Goal: Task Accomplishment & Management: Manage account settings

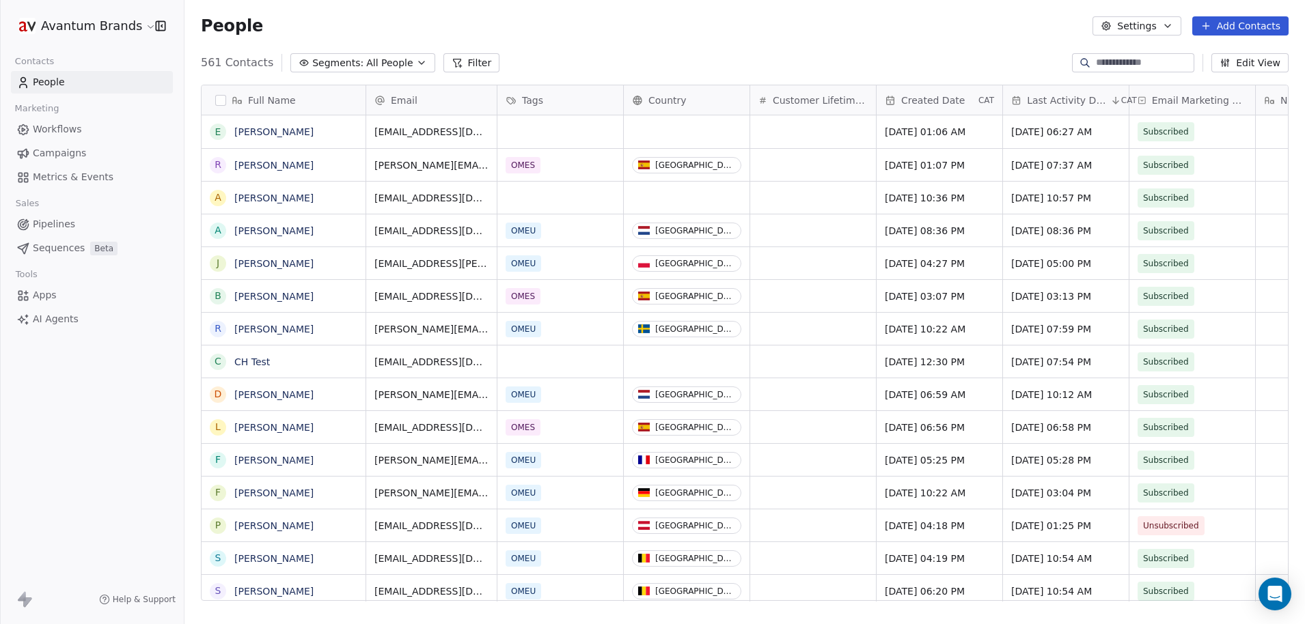
scroll to position [540, 1110]
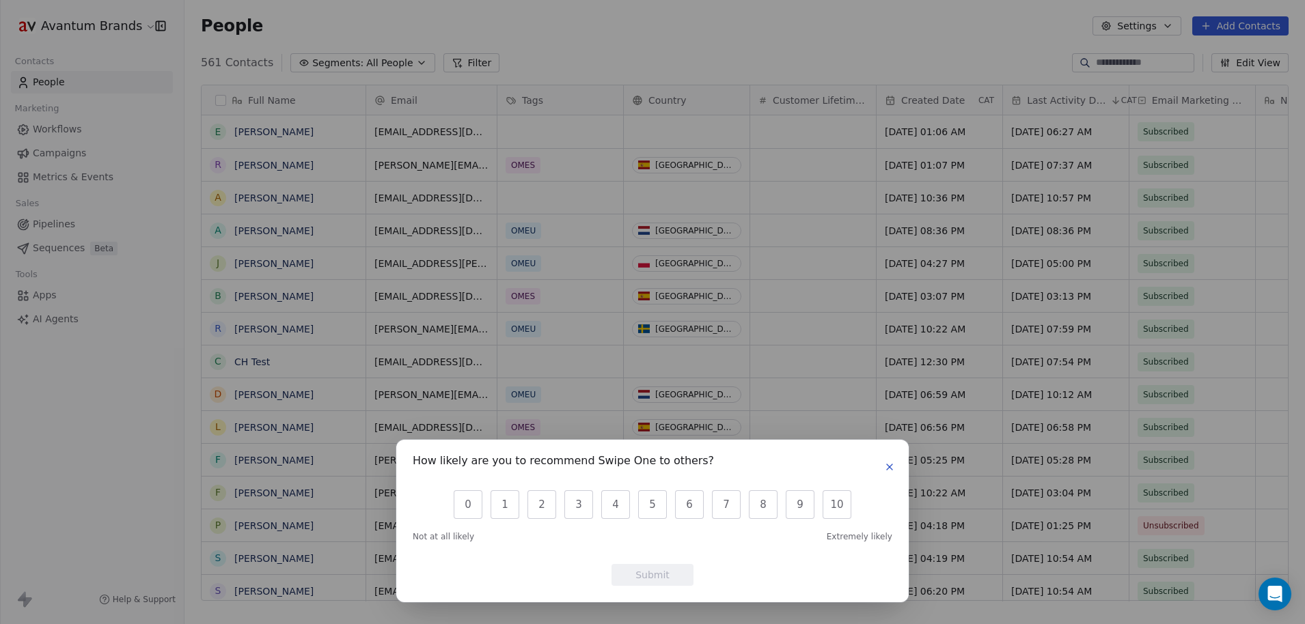
click at [886, 461] on button "button" at bounding box center [889, 467] width 16 height 16
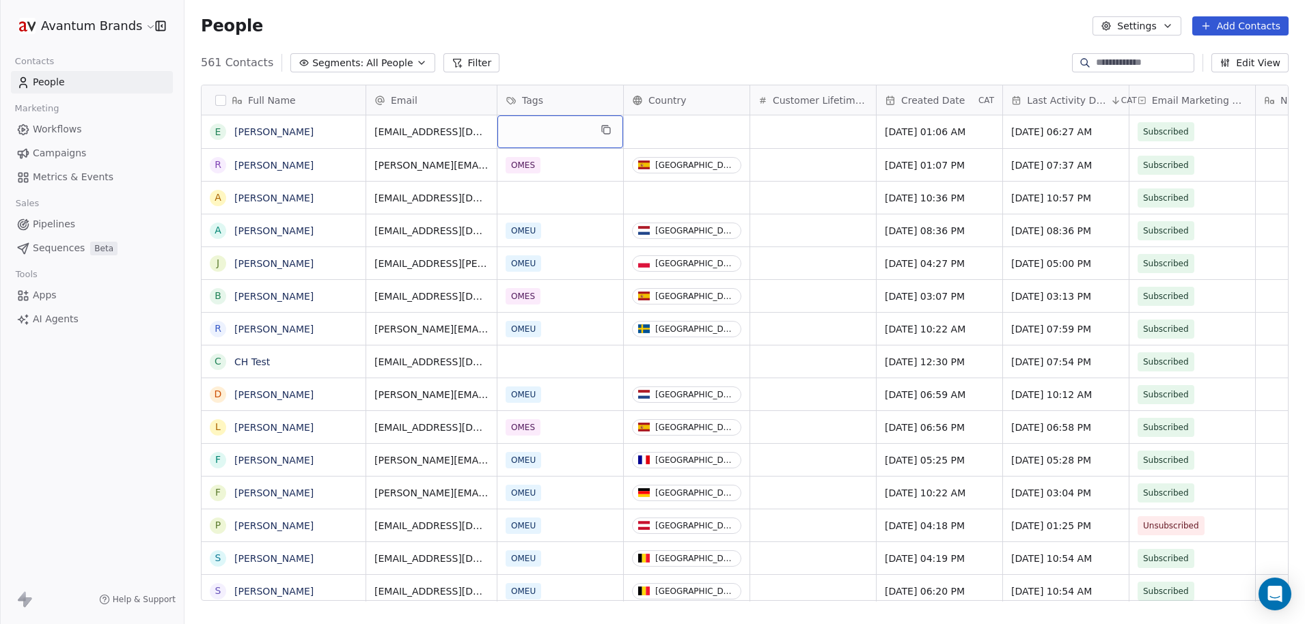
click at [545, 136] on div "grid" at bounding box center [560, 131] width 126 height 33
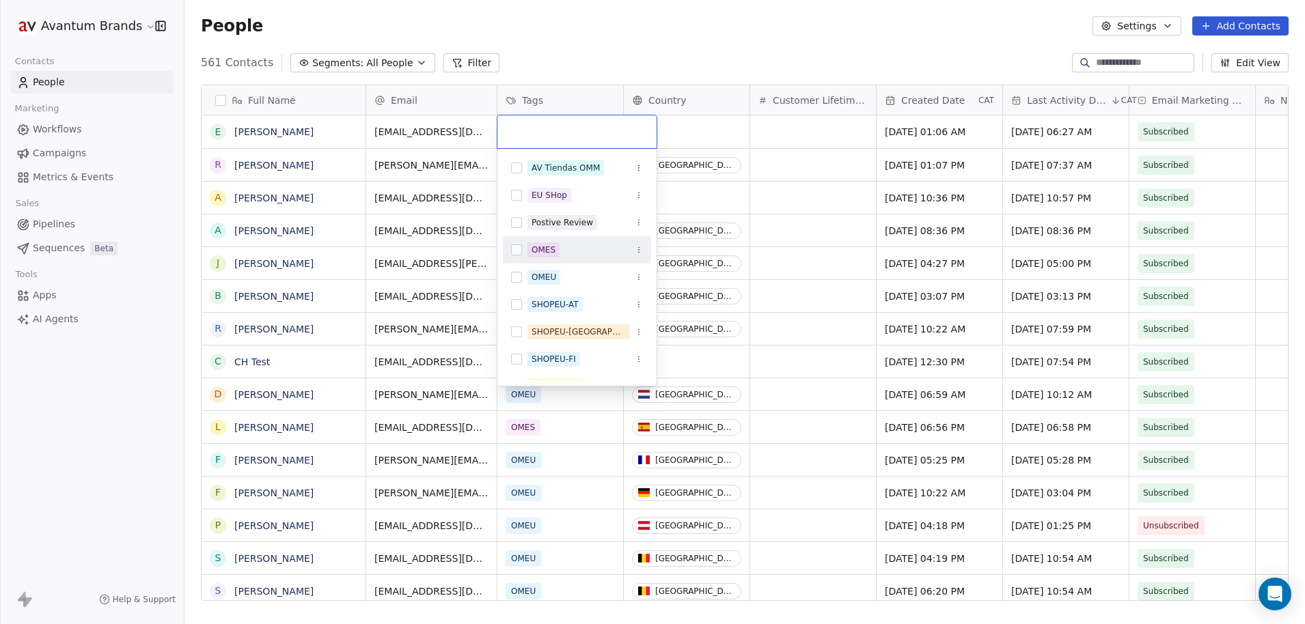
click at [515, 248] on button "Suggestions" at bounding box center [516, 250] width 11 height 11
click at [695, 123] on html "Avantum Brands Contacts People Marketing Workflows Campaigns Metrics & Events S…" at bounding box center [652, 312] width 1305 height 624
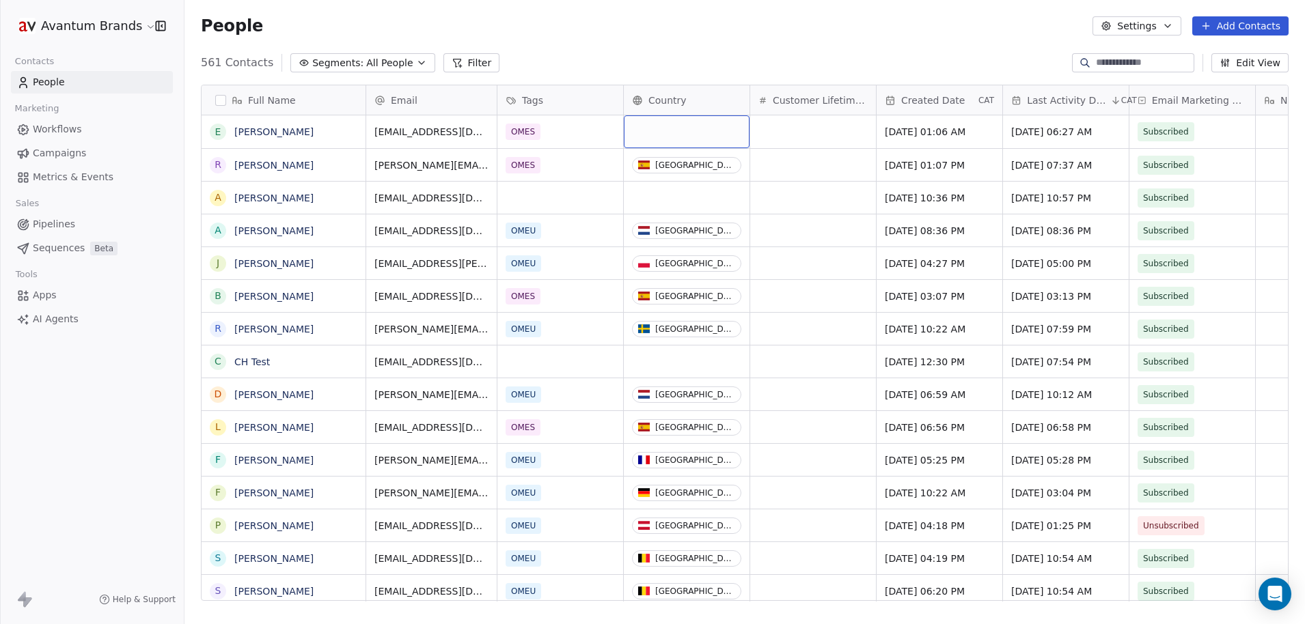
click at [684, 127] on div "grid" at bounding box center [687, 131] width 126 height 33
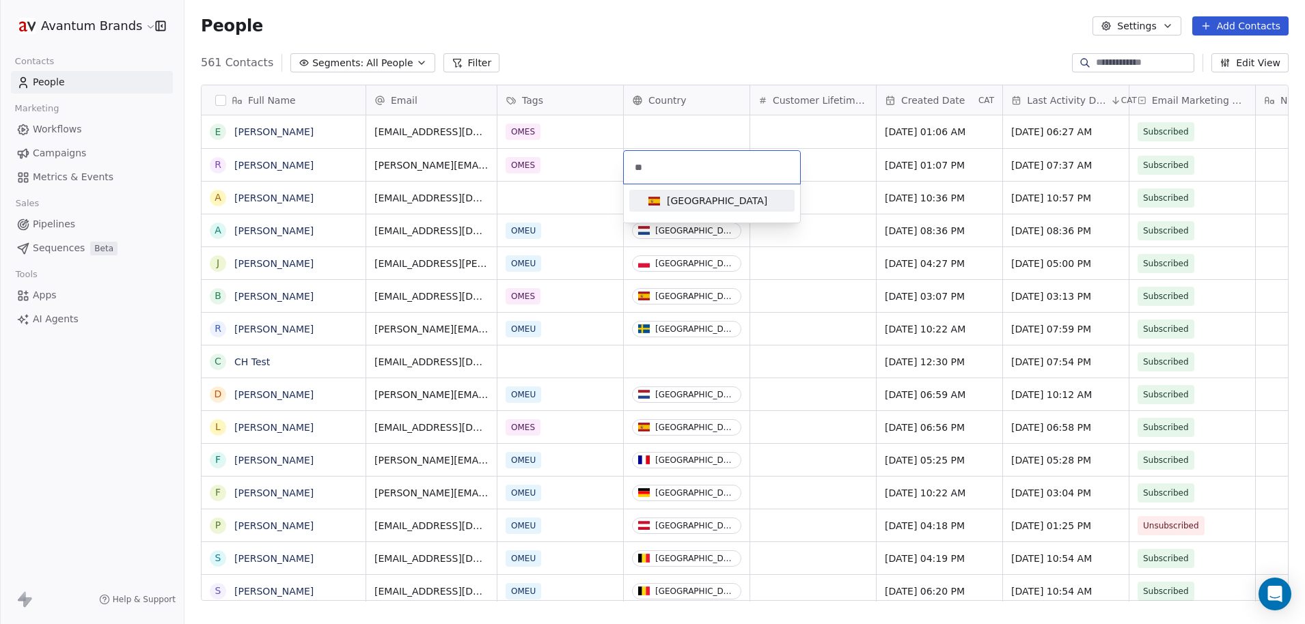
type input "**"
drag, startPoint x: 686, startPoint y: 200, endPoint x: 728, endPoint y: 186, distance: 44.1
click at [686, 200] on div "[GEOGRAPHIC_DATA]" at bounding box center [717, 201] width 100 height 14
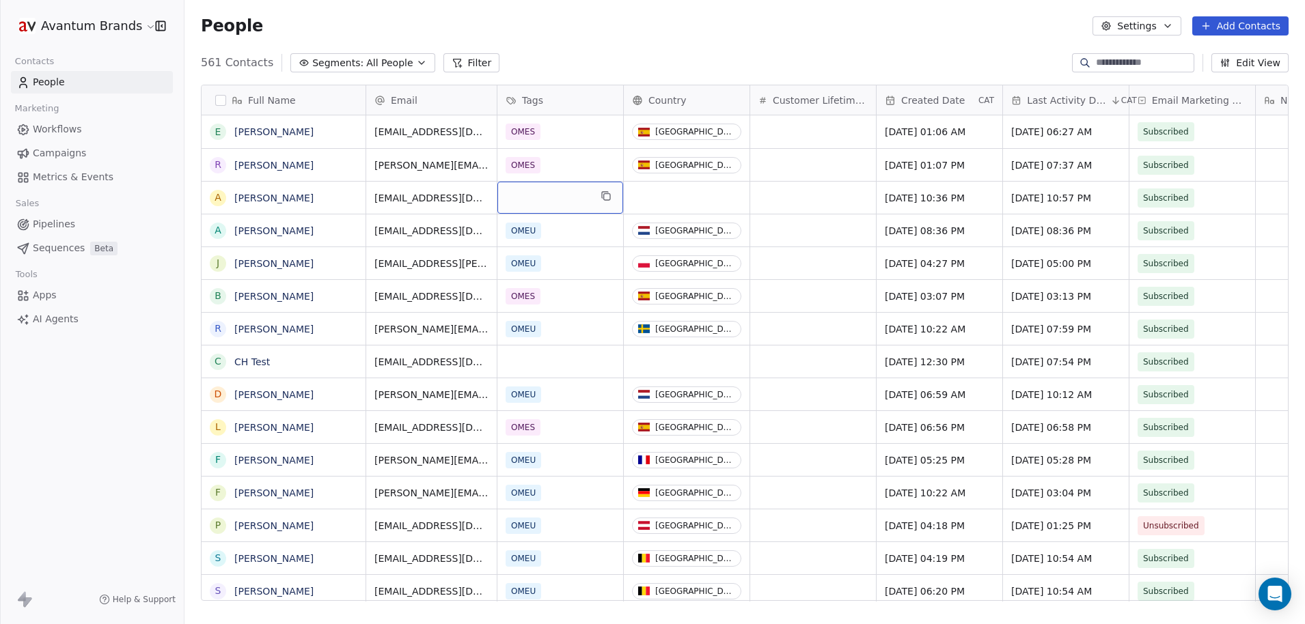
click at [570, 204] on div "grid" at bounding box center [560, 198] width 126 height 32
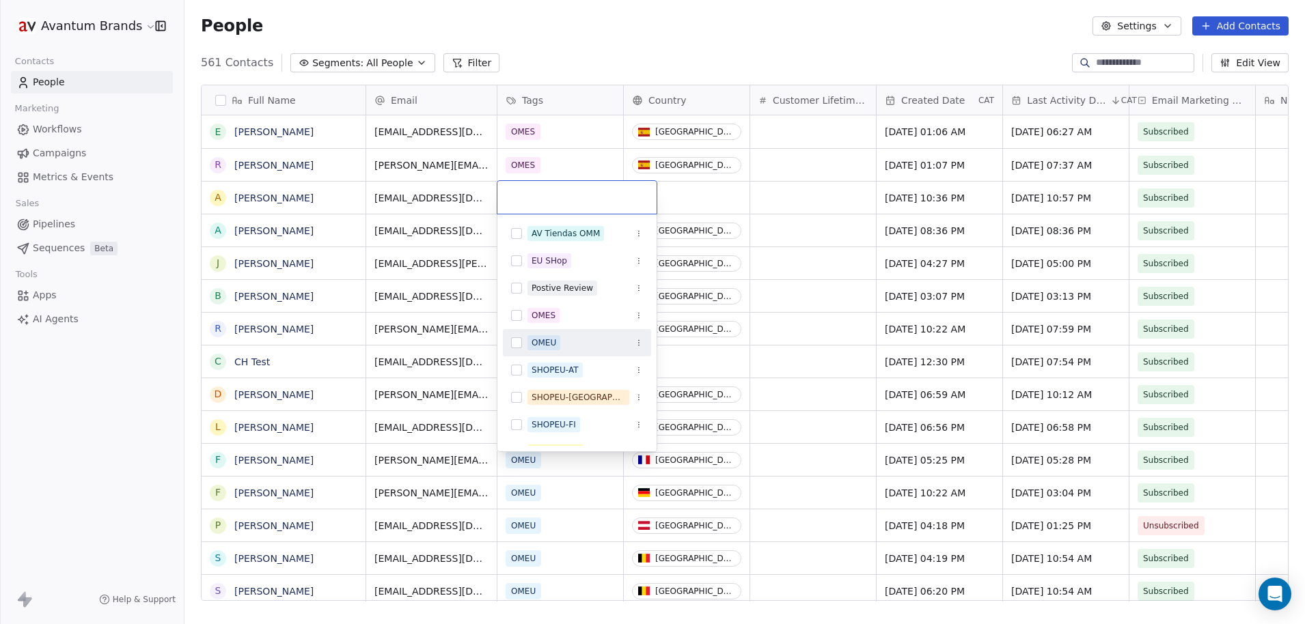
click at [520, 342] on button "Suggestions" at bounding box center [516, 342] width 11 height 11
click at [699, 178] on html "Avantum Brands Contacts People Marketing Workflows Campaigns Metrics & Events S…" at bounding box center [652, 312] width 1305 height 624
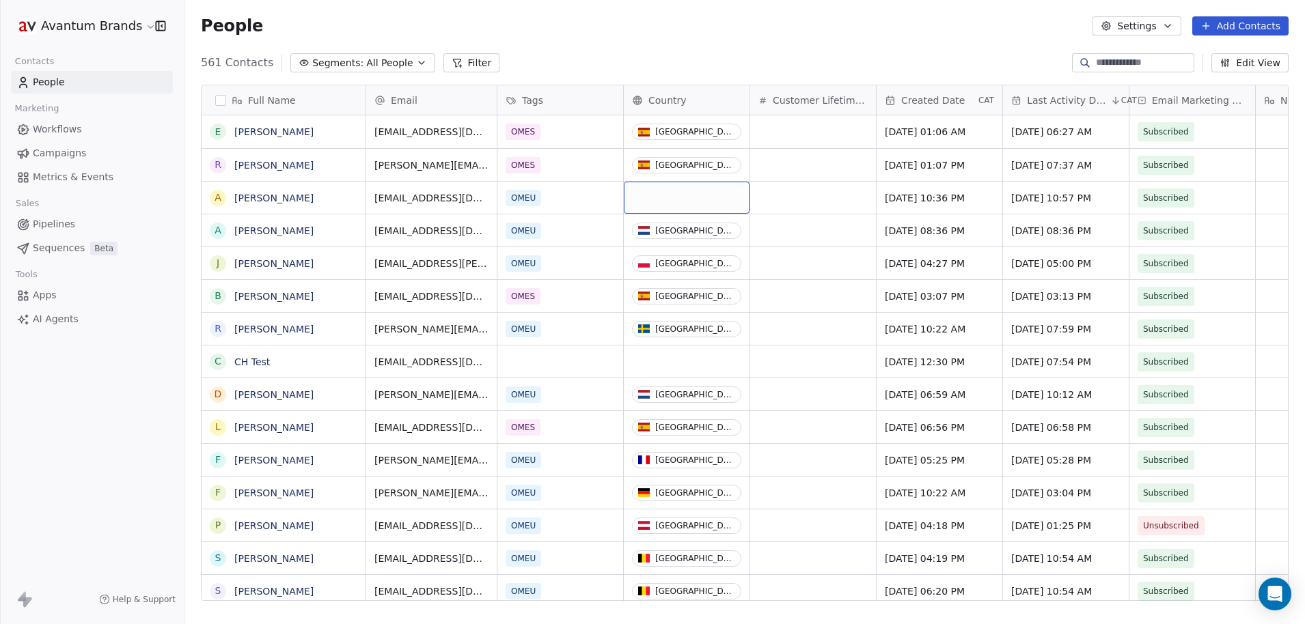
click at [688, 191] on div "grid" at bounding box center [687, 198] width 126 height 32
type input "***"
click at [671, 273] on span "[GEOGRAPHIC_DATA]" at bounding box center [708, 266] width 130 height 15
click at [769, 49] on div "People Settings Add Contacts" at bounding box center [744, 26] width 1120 height 52
